Goal: Task Accomplishment & Management: Complete application form

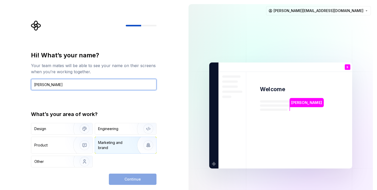
type input "[PERSON_NAME]"
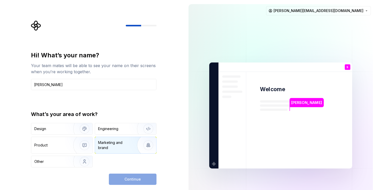
click at [118, 148] on div "Marketing and brand" at bounding box center [115, 145] width 35 height 10
click at [144, 181] on button "Continue" at bounding box center [133, 179] width 48 height 11
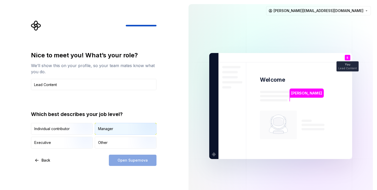
type input "Lead Content"
click at [143, 128] on img "button" at bounding box center [144, 135] width 33 height 34
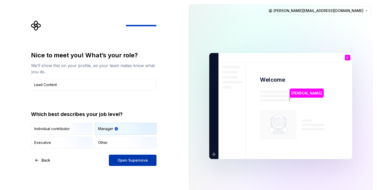
click at [147, 165] on button "Open Supernova" at bounding box center [133, 160] width 48 height 11
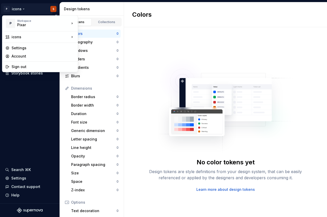
click at [53, 9] on html "P icons S Documentation Design system data Design tokens Components Assets Stor…" at bounding box center [163, 108] width 327 height 217
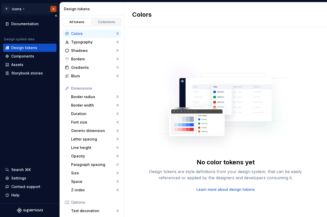
click at [53, 9] on html "P icons S Documentation Design system data Design tokens Components Assets Stor…" at bounding box center [163, 108] width 327 height 217
click at [83, 69] on div "Gradients" at bounding box center [93, 67] width 45 height 5
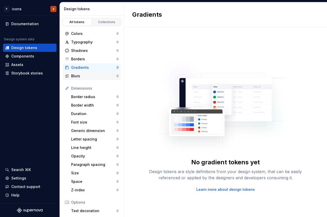
click at [83, 75] on div "Blurs" at bounding box center [93, 75] width 45 height 5
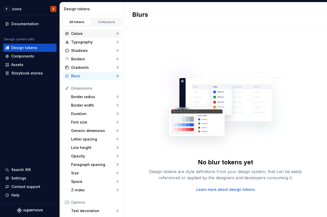
click at [83, 34] on div "Colors" at bounding box center [93, 33] width 45 height 5
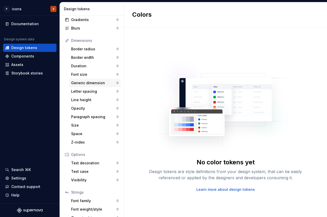
scroll to position [64, 0]
